Goal: Check status

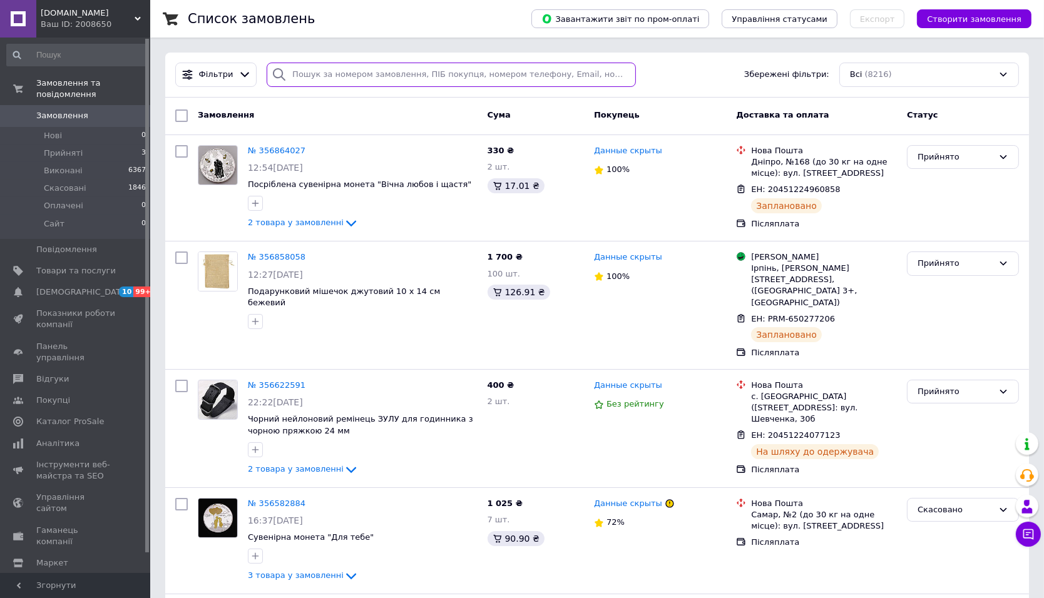
click at [403, 74] on input "search" at bounding box center [451, 75] width 369 height 24
paste input "356858058"
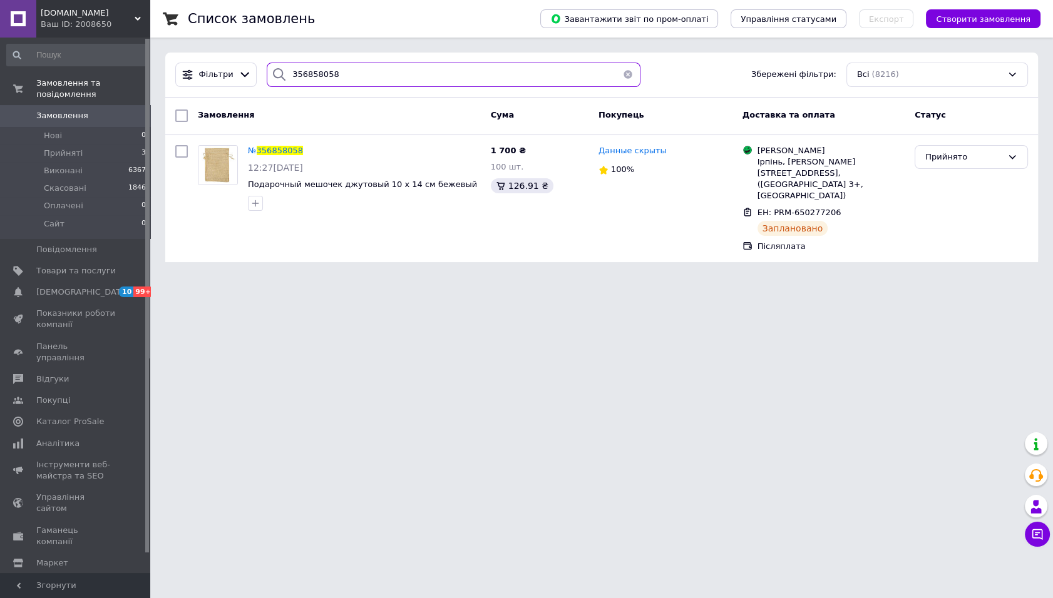
type input "356858058"
click at [76, 21] on div "Ваш ID: 2008650" at bounding box center [96, 24] width 110 height 11
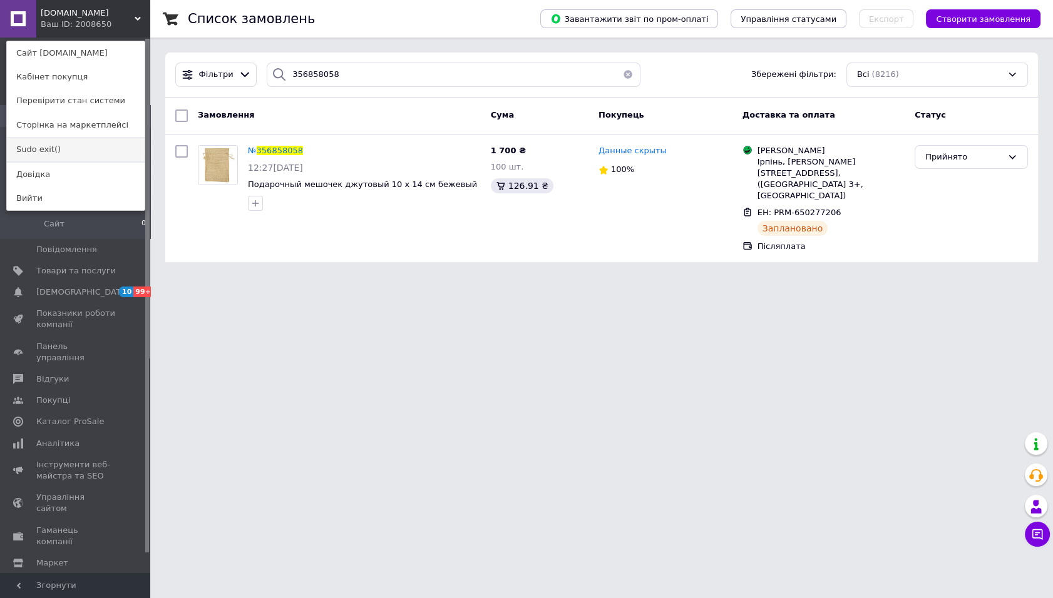
click at [84, 150] on link "Sudo exit()" at bounding box center [76, 150] width 138 height 24
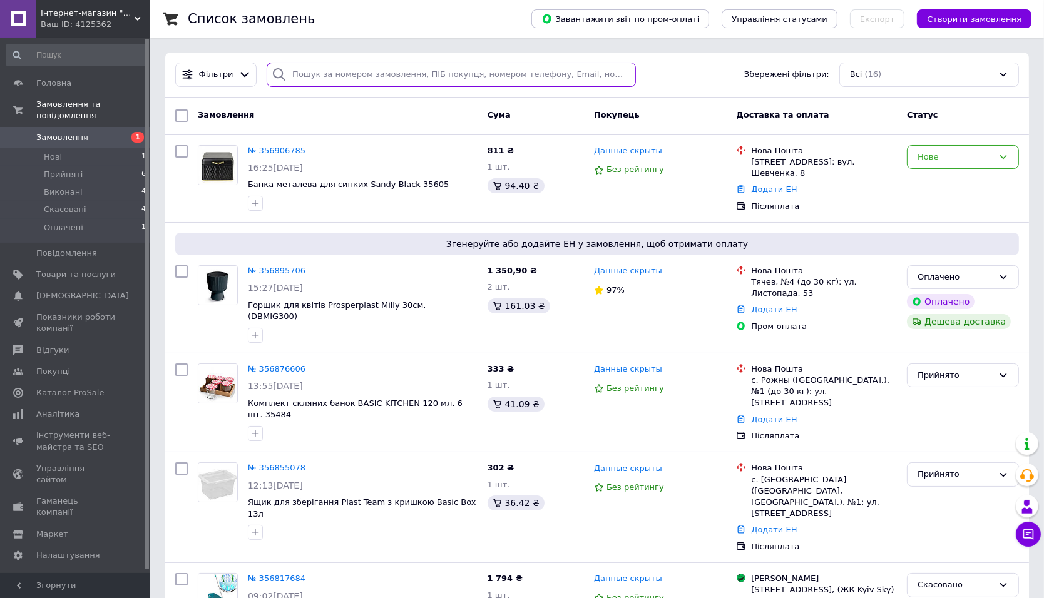
click at [433, 78] on input "search" at bounding box center [451, 75] width 369 height 24
paste input "356876606"
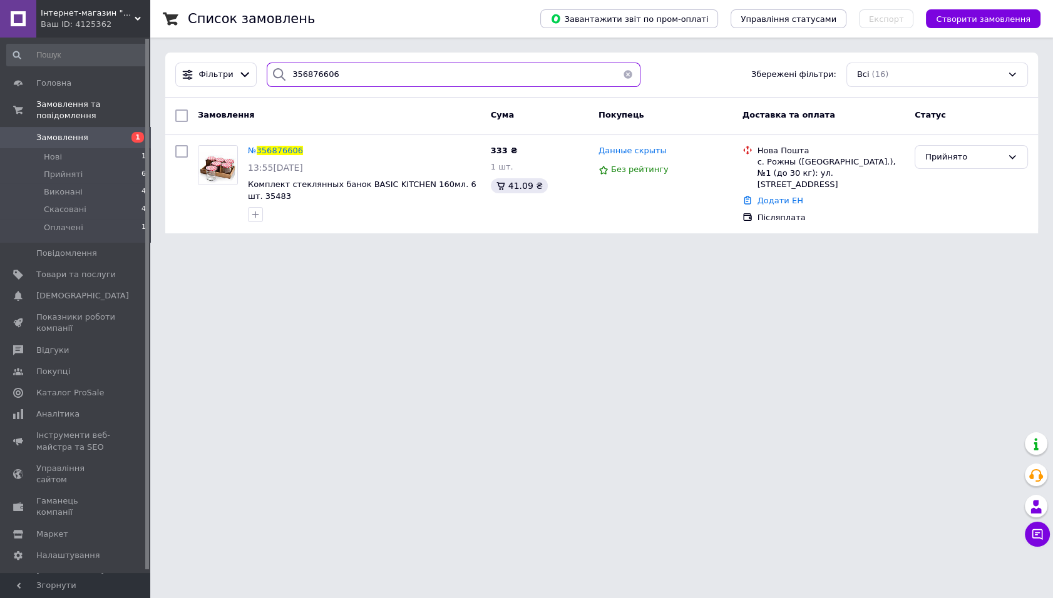
type input "356876606"
click at [107, 13] on span "Інтернет-магазин "Дом догори дном"" at bounding box center [88, 13] width 94 height 11
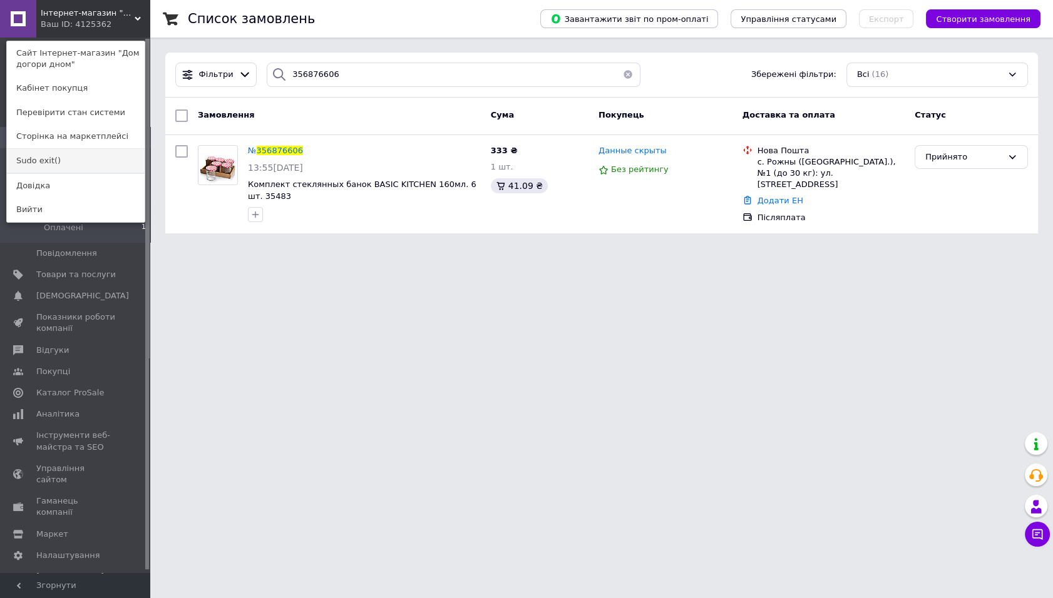
click at [68, 159] on link "Sudo exit()" at bounding box center [76, 161] width 138 height 24
